Goal: Task Accomplishment & Management: Manage account settings

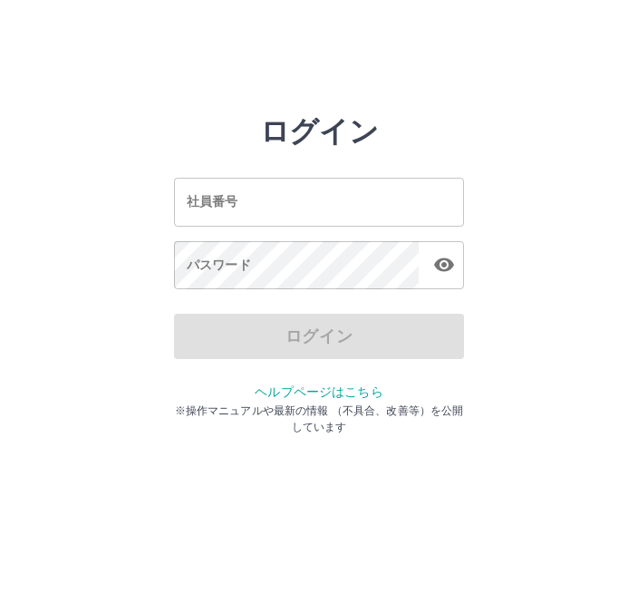
click at [323, 213] on input "社員番号" at bounding box center [319, 202] width 290 height 48
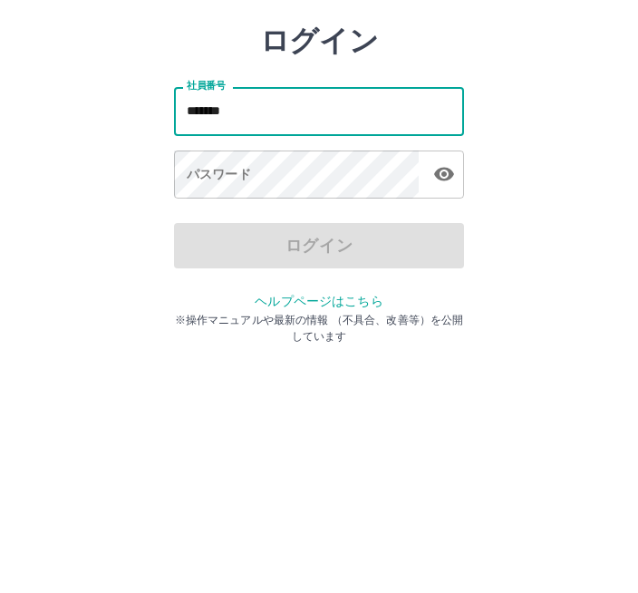
type input "*******"
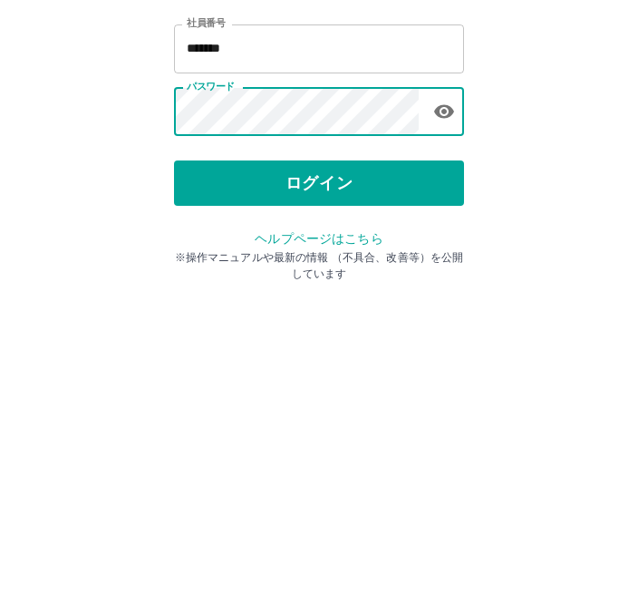
click at [335, 314] on button "ログイン" at bounding box center [319, 336] width 290 height 45
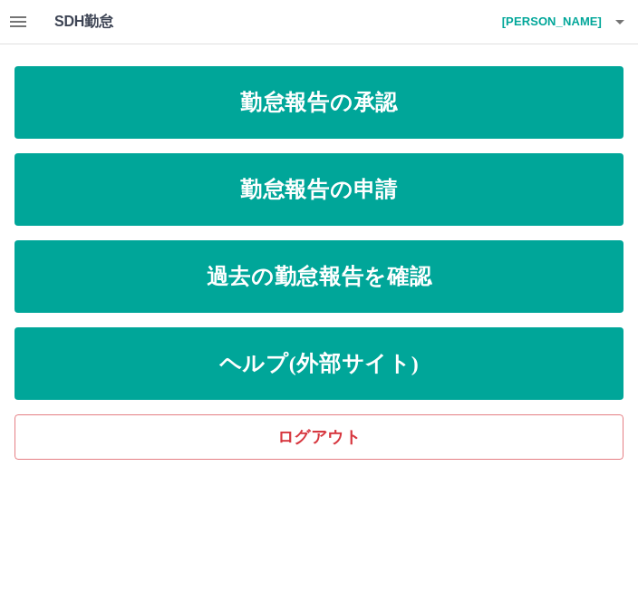
click at [401, 282] on link "過去の勤怠報告を確認" at bounding box center [318, 276] width 609 height 72
click at [403, 111] on link "勤怠報告の承認" at bounding box center [318, 102] width 609 height 72
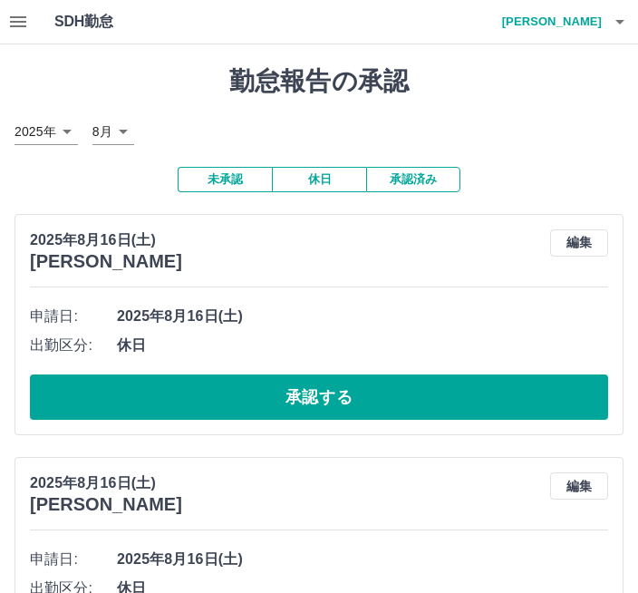
click at [20, 22] on icon "button" at bounding box center [18, 21] width 16 height 11
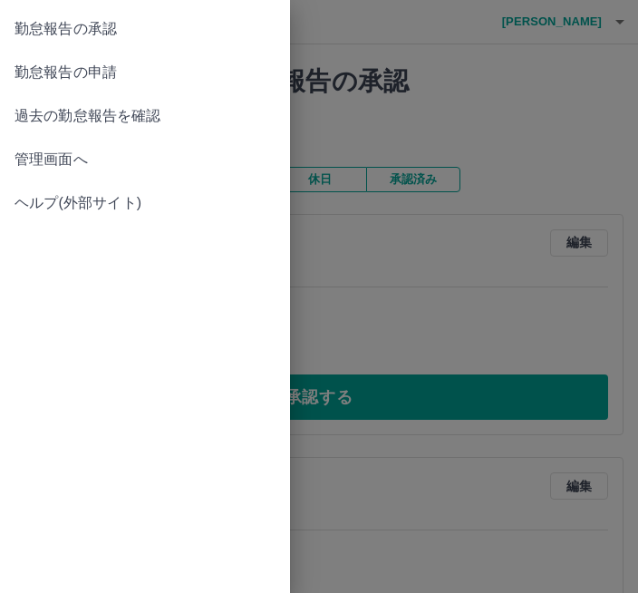
click at [146, 30] on span "勤怠報告の承認" at bounding box center [144, 29] width 261 height 22
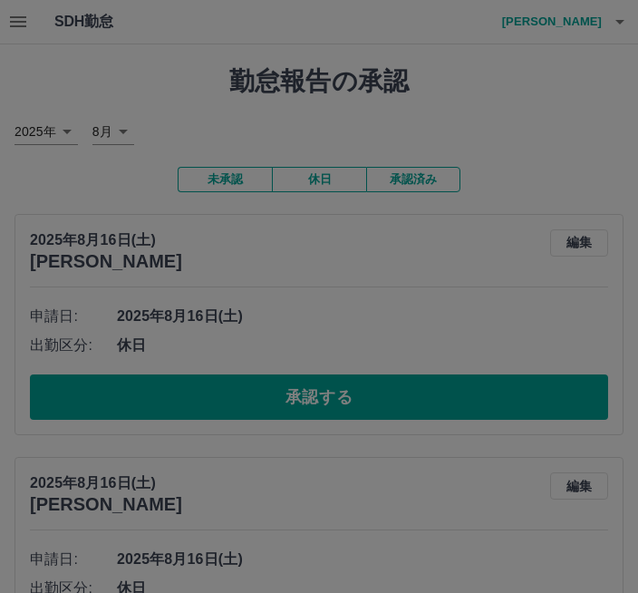
click at [546, 100] on div at bounding box center [319, 296] width 638 height 593
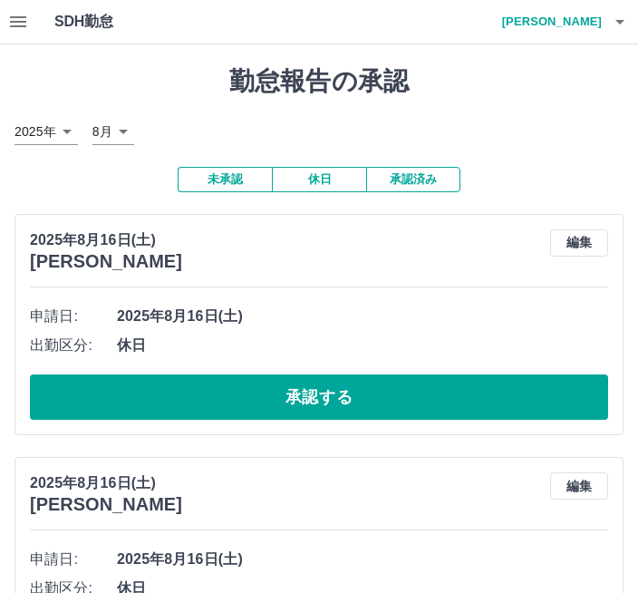
click at [17, 31] on icon "button" at bounding box center [18, 22] width 22 height 22
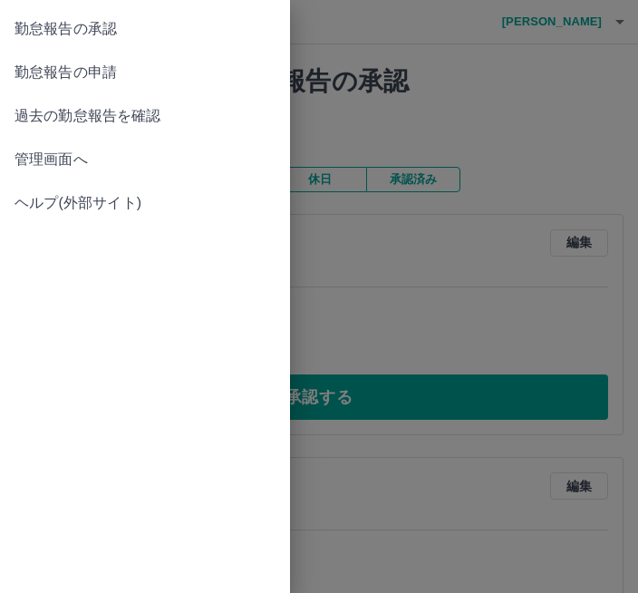
click at [134, 31] on span "勤怠報告の承認" at bounding box center [144, 29] width 261 height 22
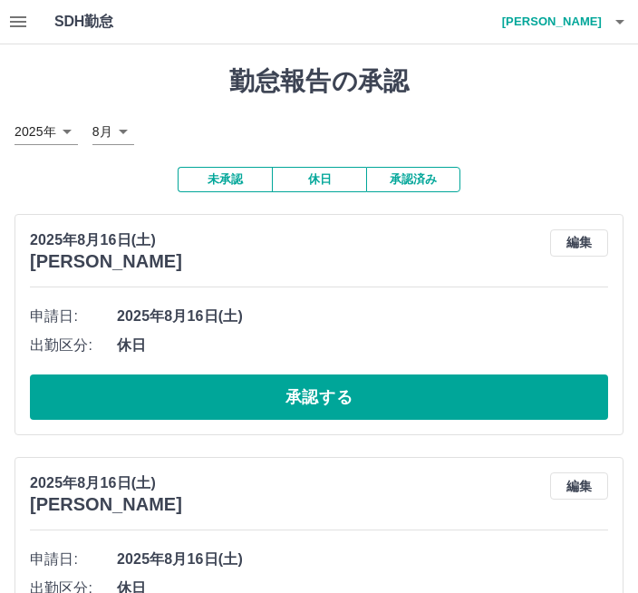
click at [425, 181] on button "承認済み" at bounding box center [413, 179] width 94 height 25
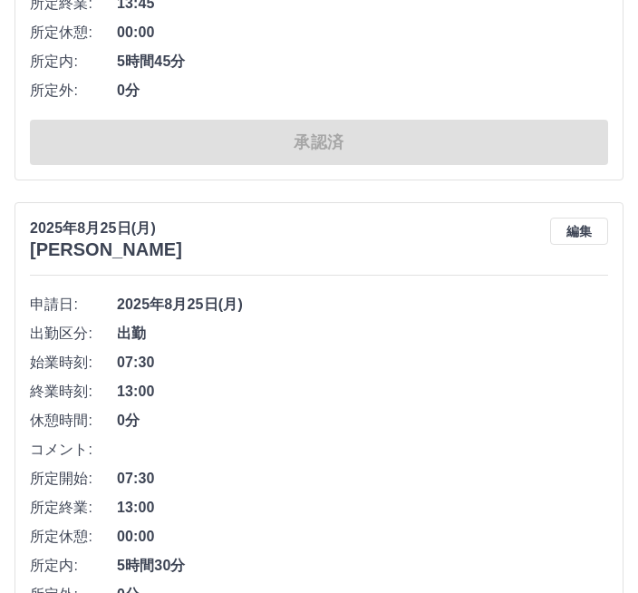
click at [593, 234] on button "編集" at bounding box center [579, 231] width 58 height 27
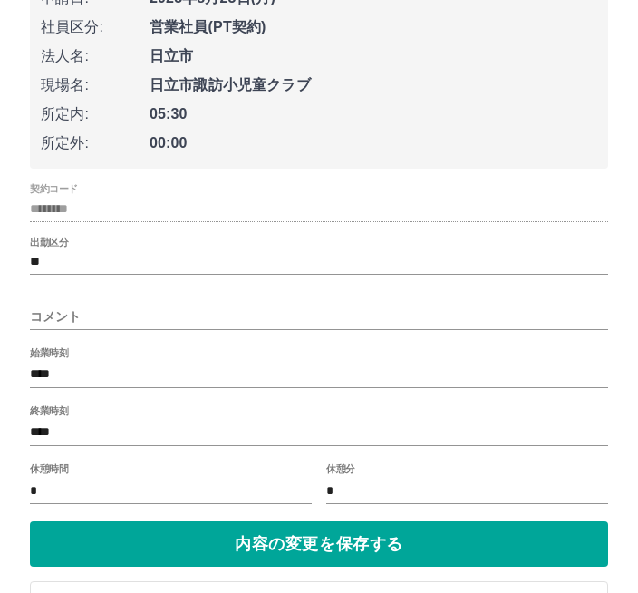
scroll to position [834, 0]
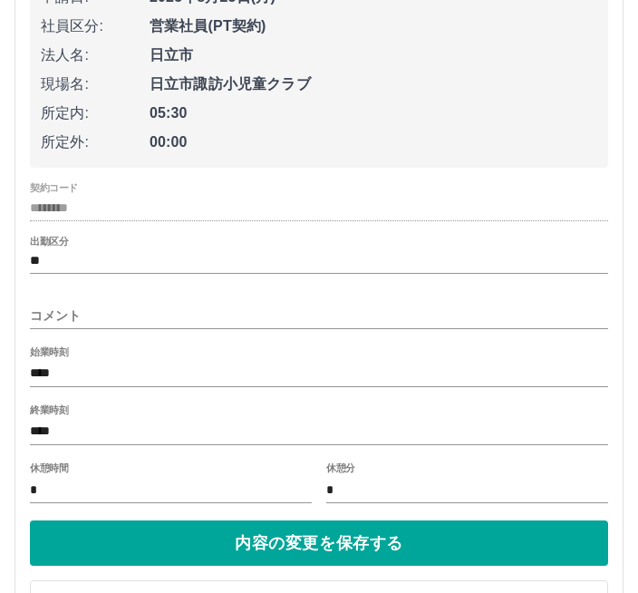
click at [39, 441] on input "****" at bounding box center [319, 432] width 578 height 26
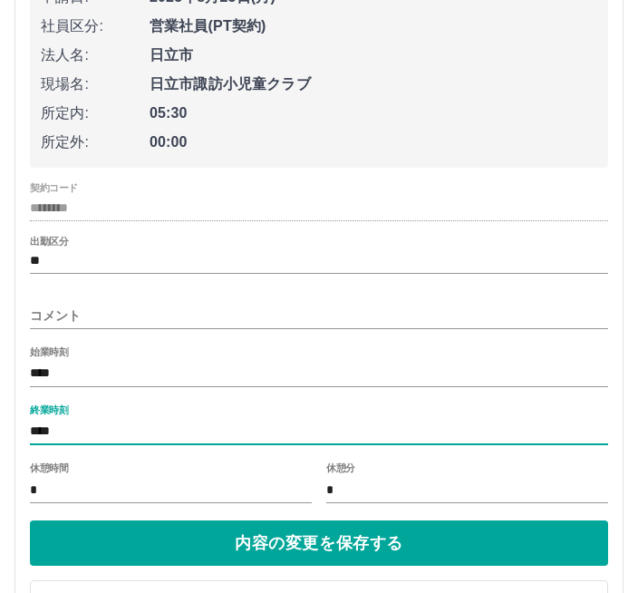
scroll to position [833, 0]
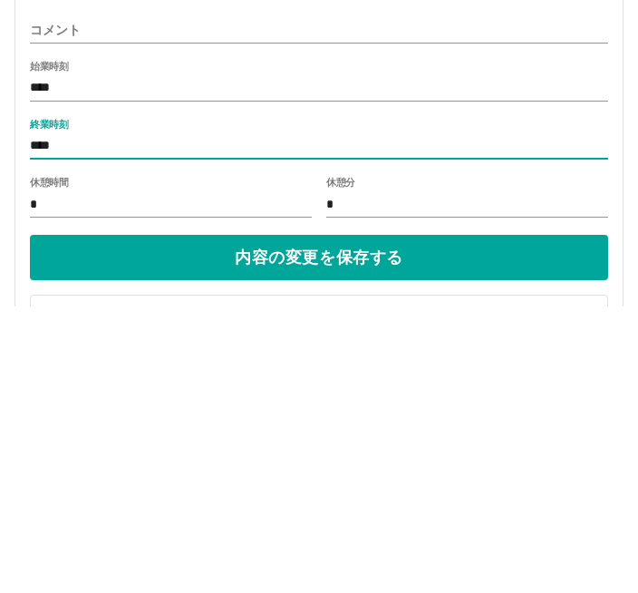
type input "****"
click at [91, 478] on input "*" at bounding box center [171, 491] width 282 height 26
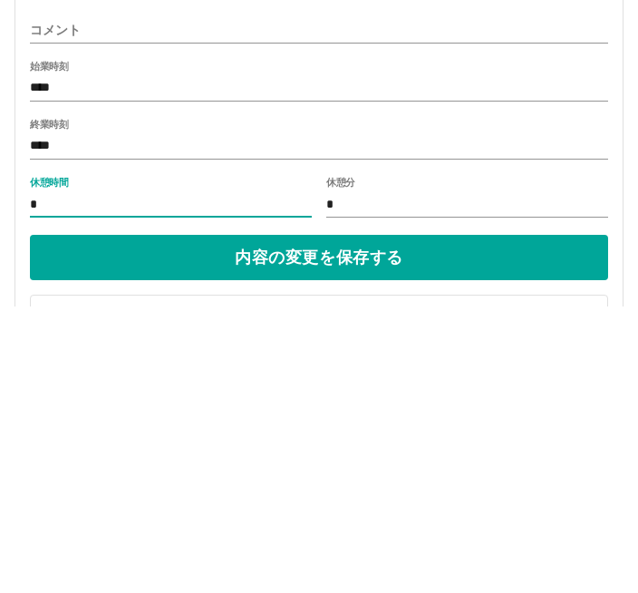
click at [70, 478] on input "*" at bounding box center [171, 491] width 282 height 26
type input "*"
click at [350, 478] on input "*" at bounding box center [467, 491] width 282 height 26
type input "*"
type input "**"
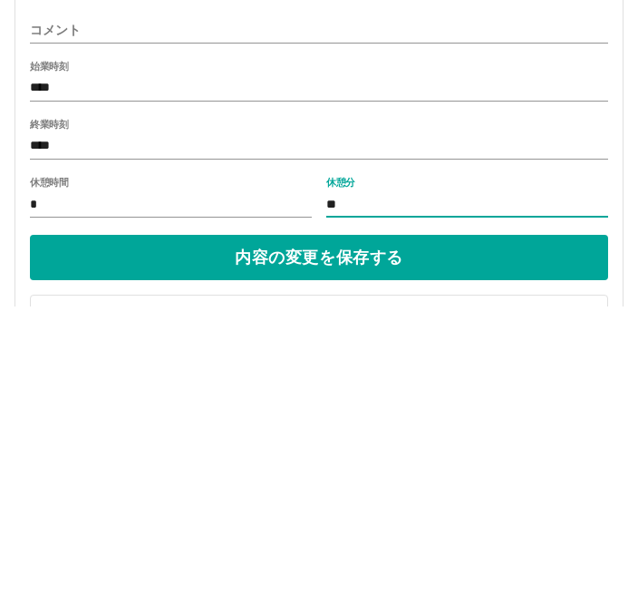
click at [384, 521] on button "内容の変更を保存する" at bounding box center [319, 543] width 578 height 45
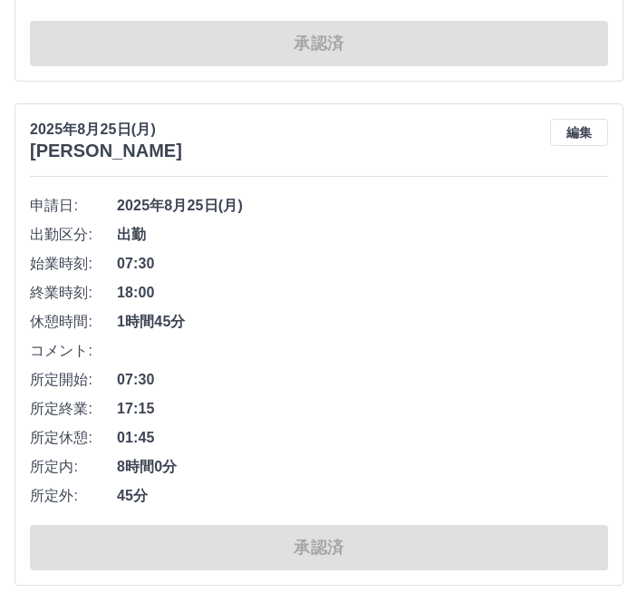
scroll to position [612, 0]
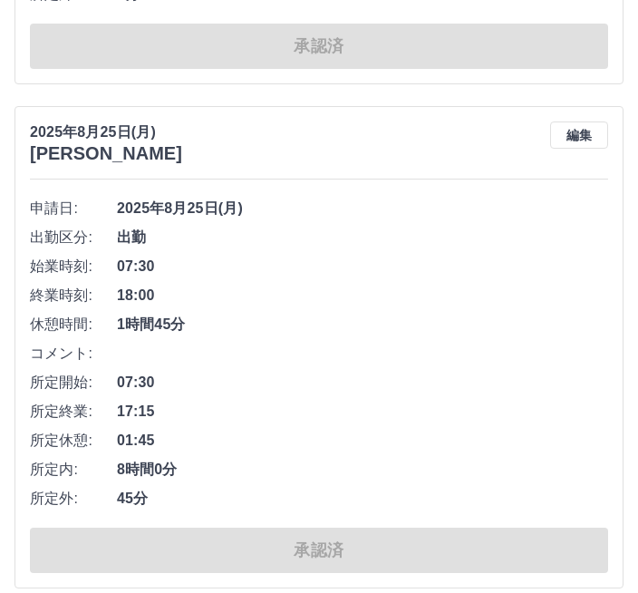
click at [591, 128] on button "編集" at bounding box center [579, 134] width 58 height 27
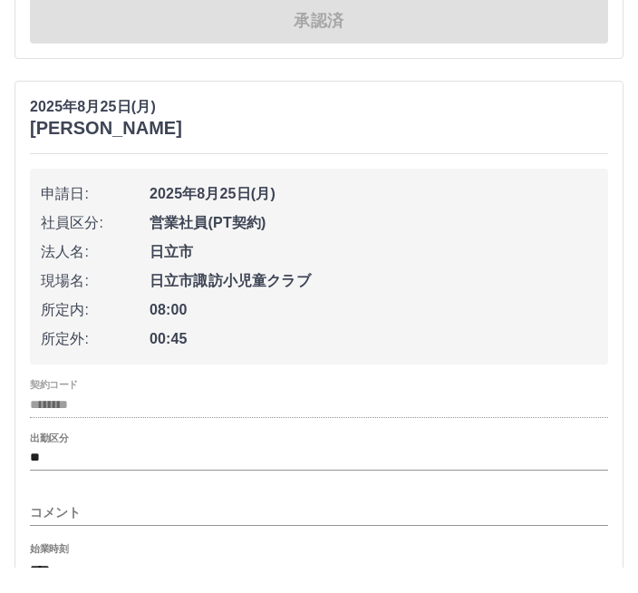
scroll to position [731, 0]
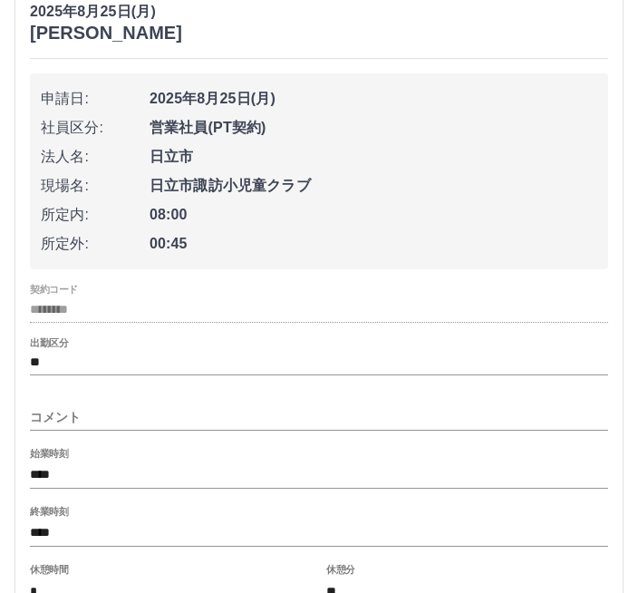
click at [101, 422] on input "コメント" at bounding box center [319, 418] width 578 height 26
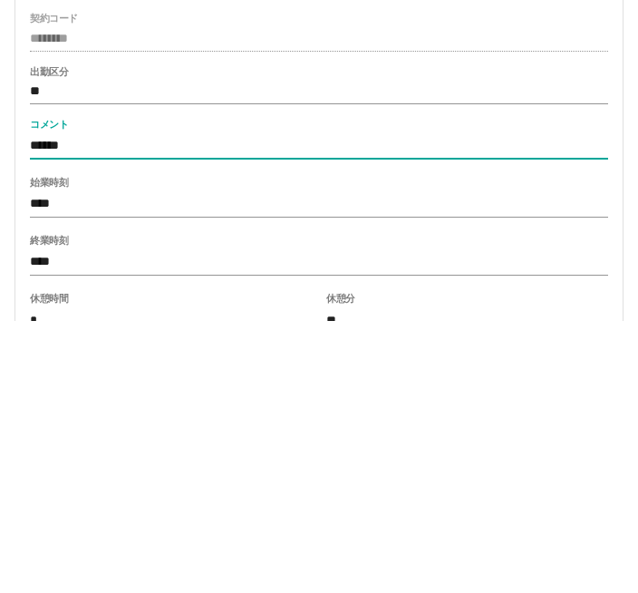
type input "******"
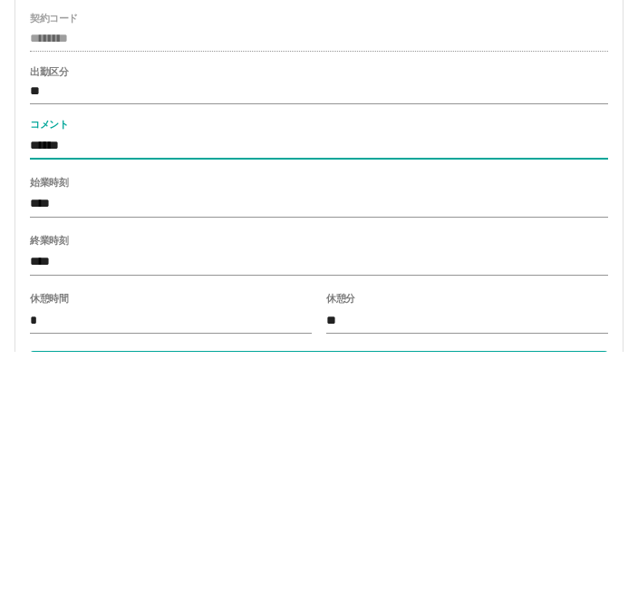
scroll to position [763, 0]
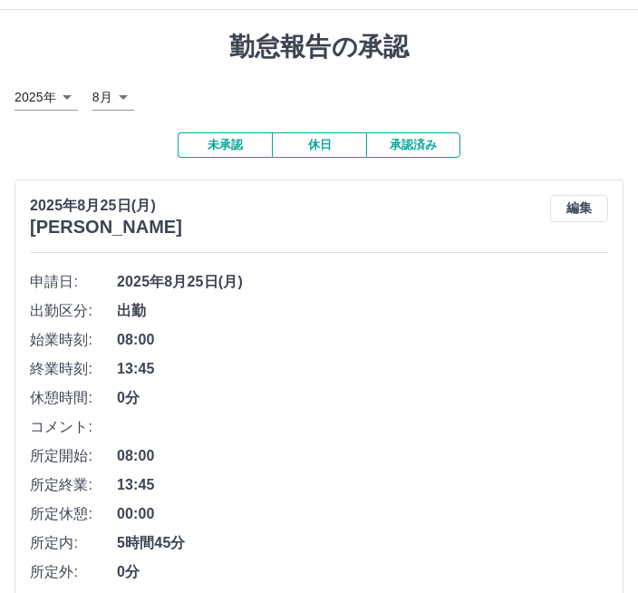
scroll to position [0, 0]
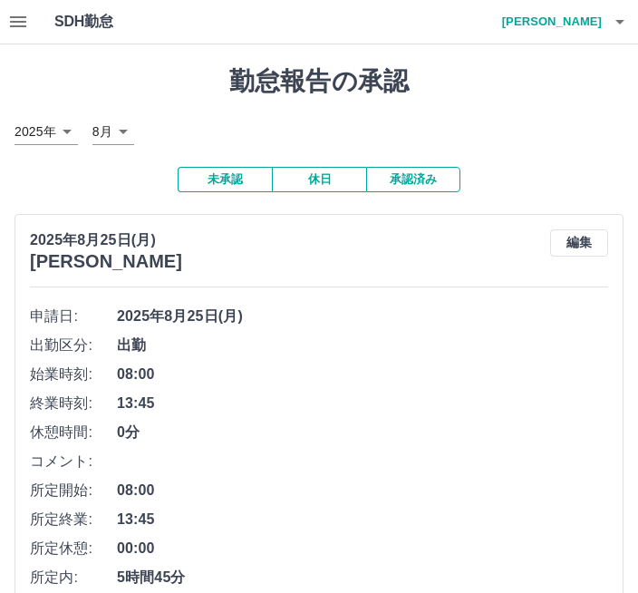
click at [577, 16] on h4 "菊地　弘子" at bounding box center [547, 21] width 109 height 43
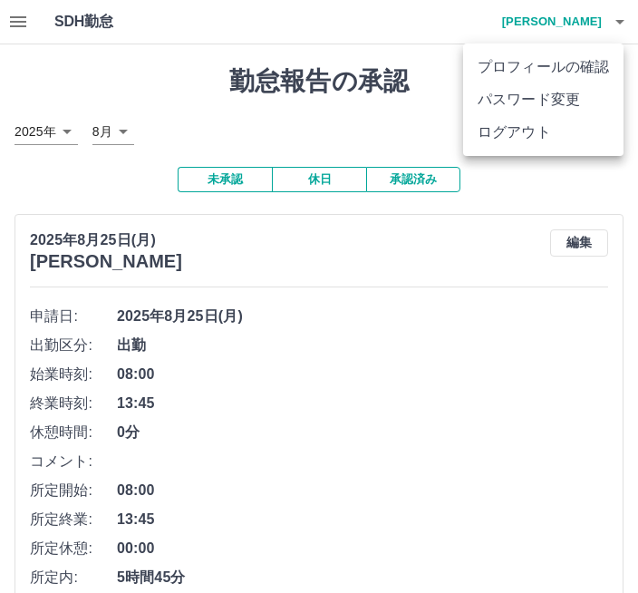
click at [563, 142] on li "ログアウト" at bounding box center [543, 132] width 160 height 33
